Goal: Transaction & Acquisition: Purchase product/service

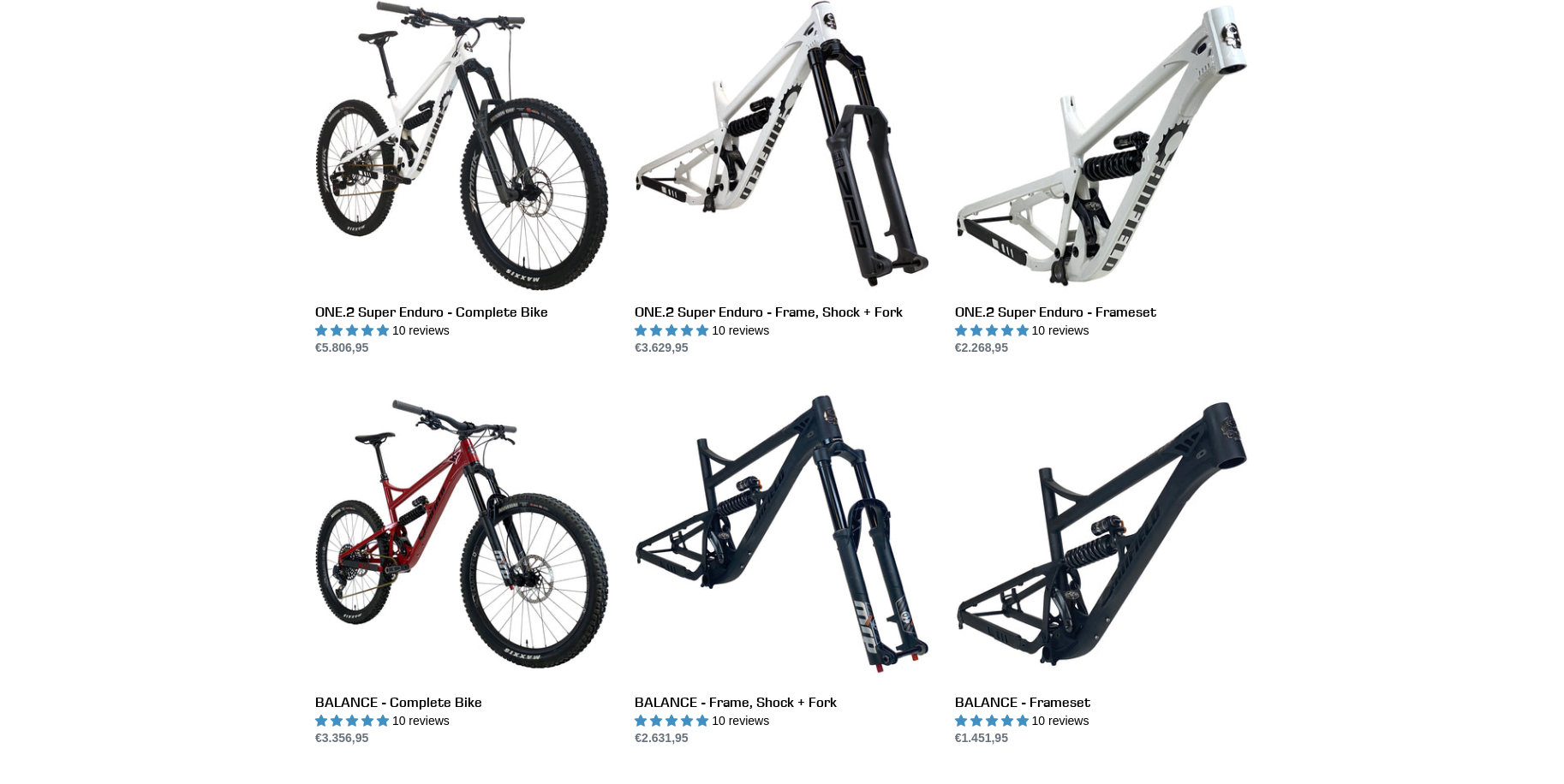
scroll to position [1346, 0]
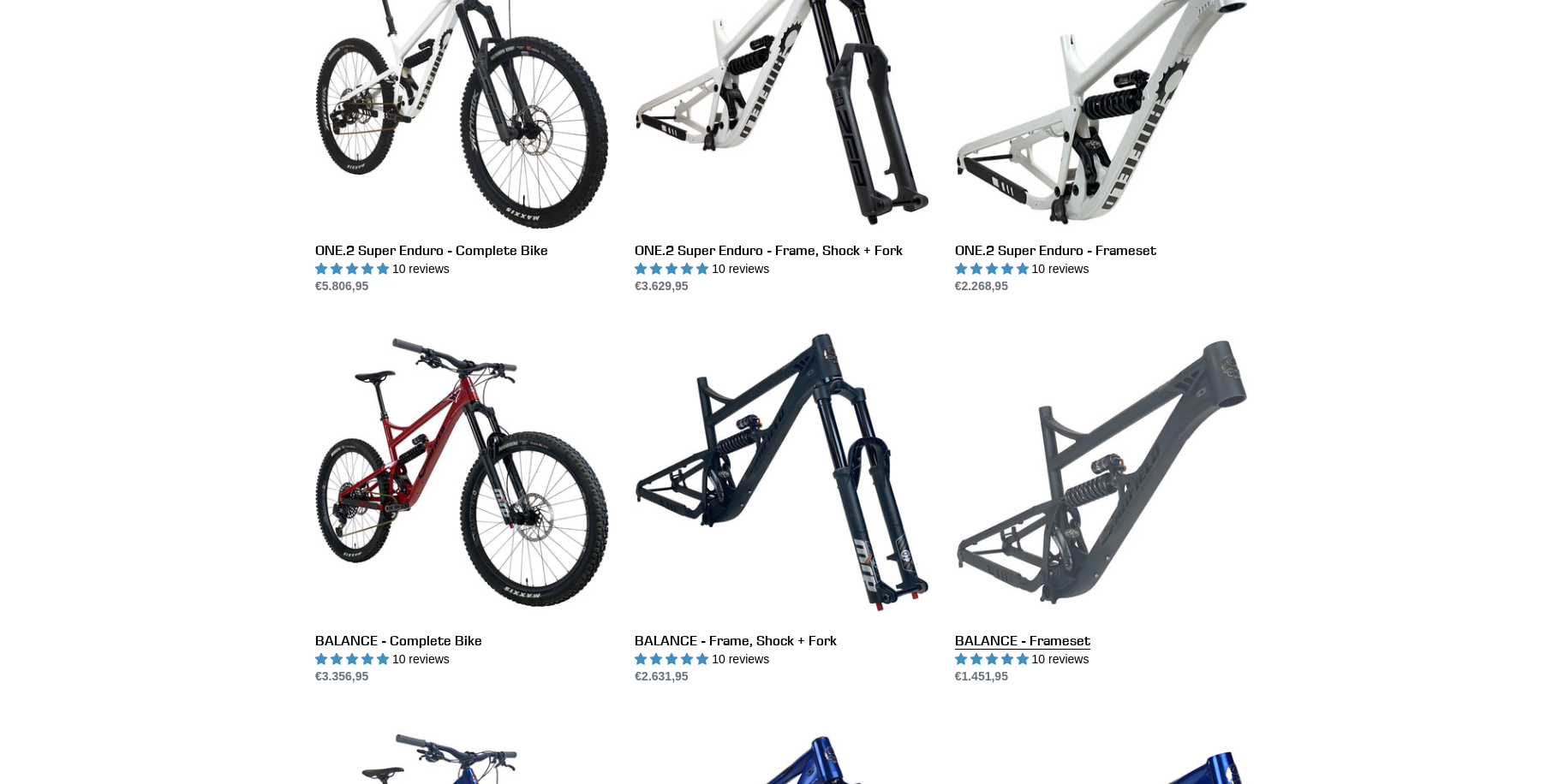
click at [1041, 510] on link "BALANCE - Frameset" at bounding box center [1102, 506] width 294 height 361
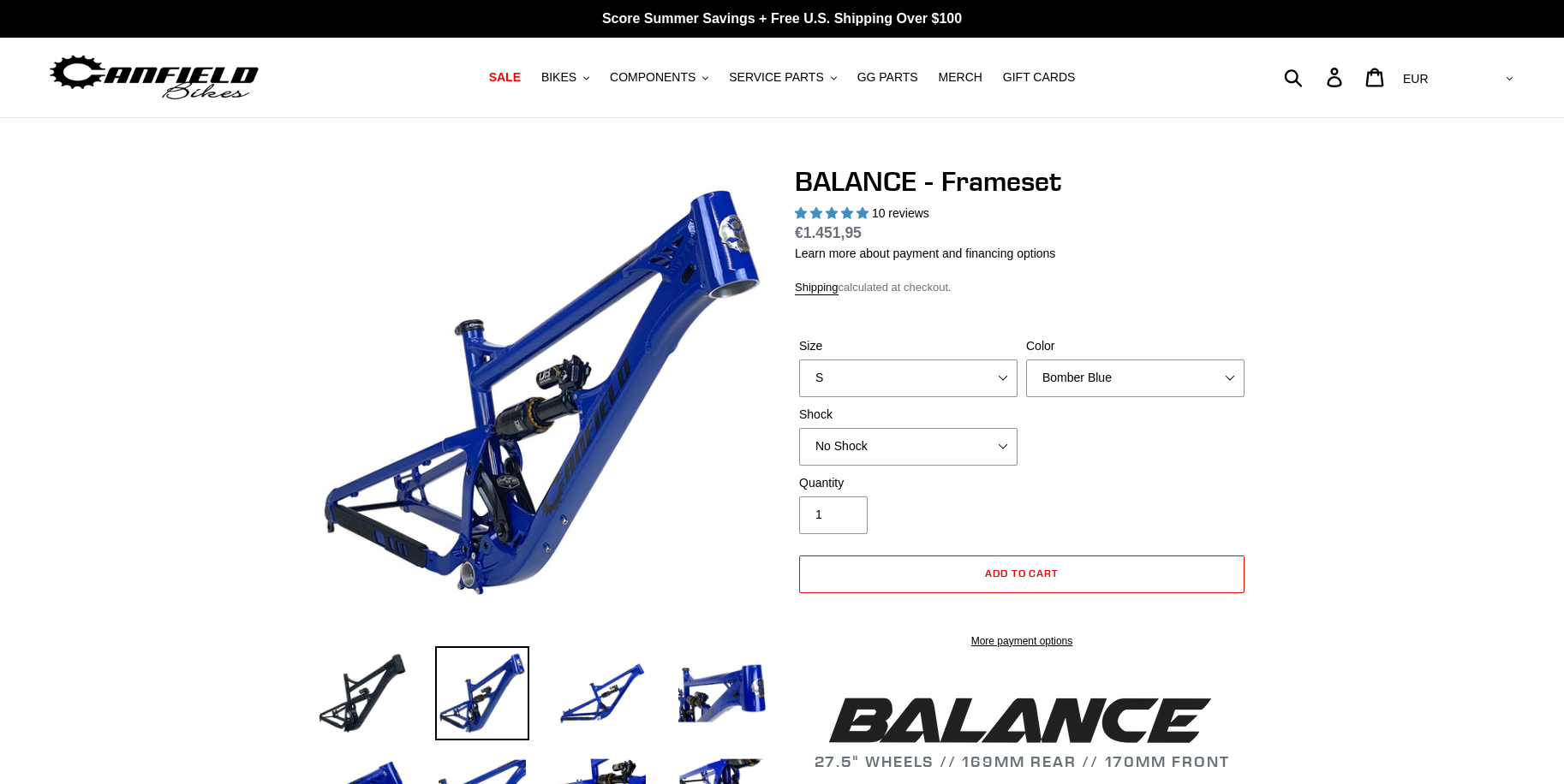
select select "highest-rating"
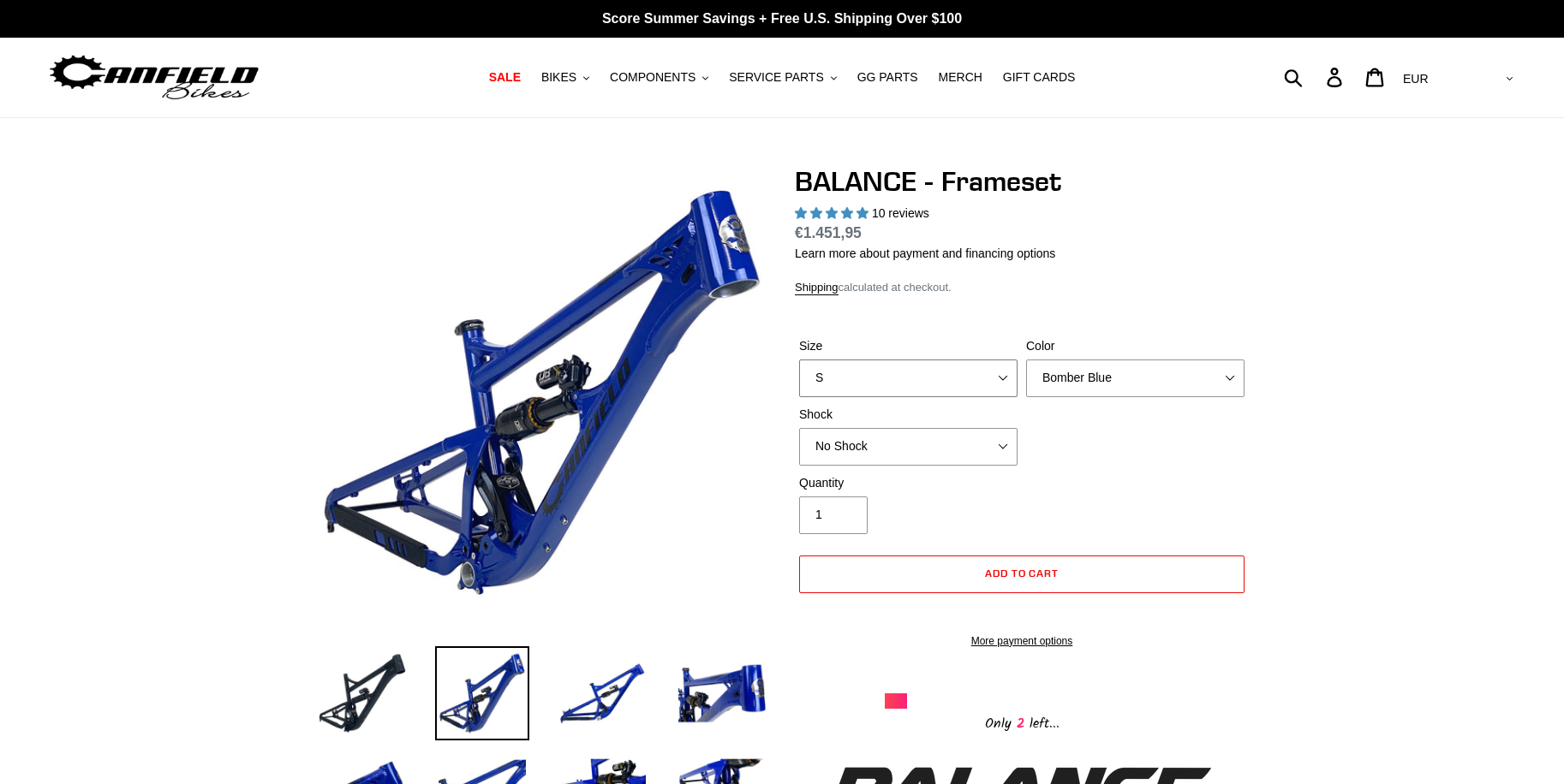
click at [1004, 376] on select "S M L XL" at bounding box center [908, 378] width 218 height 38
select select "M"
click at [799, 360] on select "S M L XL" at bounding box center [908, 378] width 218 height 38
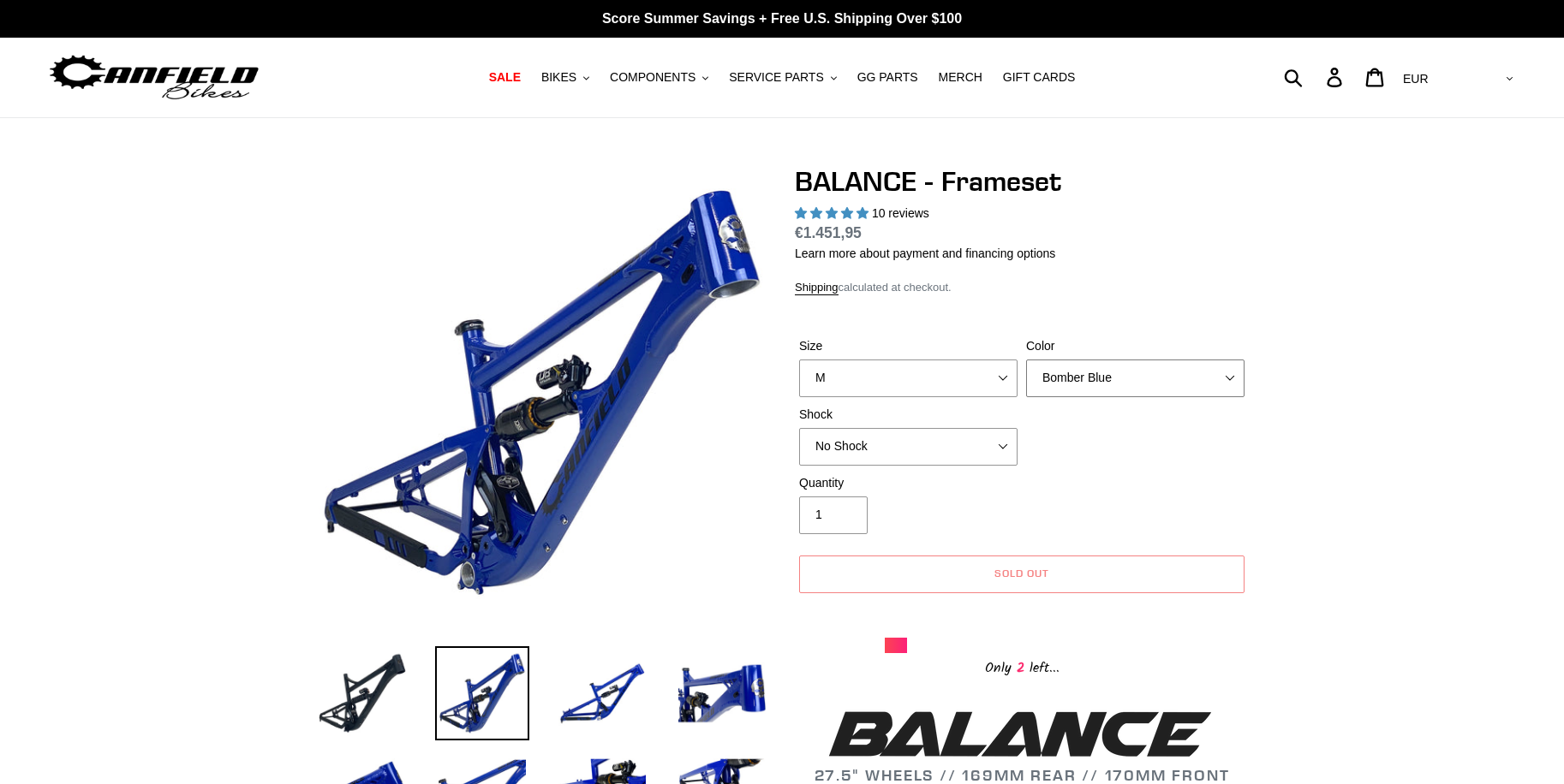
click at [1145, 381] on select "Bomber Blue Goat's Blood Stealth Black" at bounding box center [1135, 378] width 218 height 38
select select "Stealth Black"
click at [1026, 360] on select "Bomber Blue Goat's Blood Stealth Black" at bounding box center [1135, 378] width 218 height 38
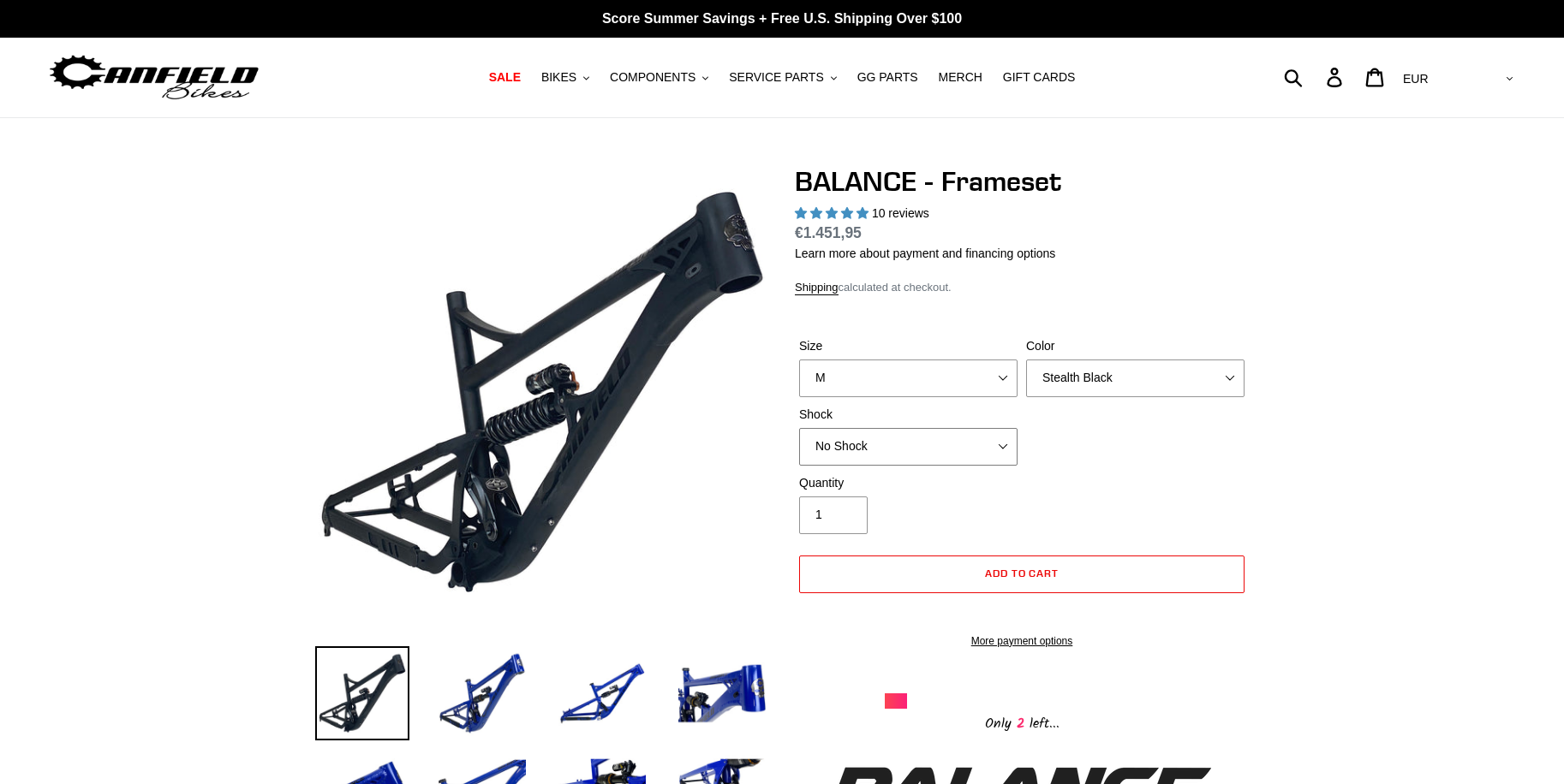
click at [933, 447] on select "No Shock Cane Creek Kitsuma Air Öhlins TTX2 Air EXT Storia V3-S" at bounding box center [908, 447] width 218 height 38
click at [799, 428] on select "No Shock Cane Creek Kitsuma Air Öhlins TTX2 Air EXT Storia V3-S" at bounding box center [908, 447] width 218 height 38
click at [930, 451] on select "No Shock Cane Creek Kitsuma Air Öhlins TTX2 Air EXT Storia V3-S" at bounding box center [908, 447] width 218 height 38
select select "No Shock"
click at [799, 428] on select "No Shock Cane Creek Kitsuma Air Öhlins TTX2 Air EXT Storia V3-S" at bounding box center [908, 447] width 218 height 38
